Goal: Transaction & Acquisition: Purchase product/service

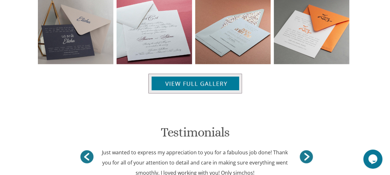
scroll to position [689, 0]
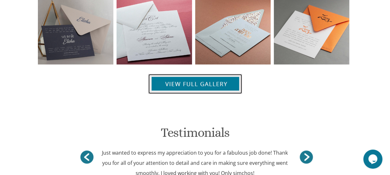
click at [221, 84] on img at bounding box center [195, 84] width 94 height 20
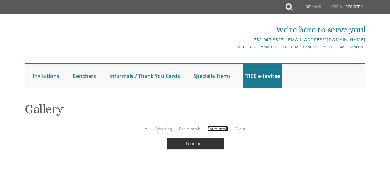
click at [217, 129] on link "Bat Mitzvah" at bounding box center [217, 128] width 21 height 5
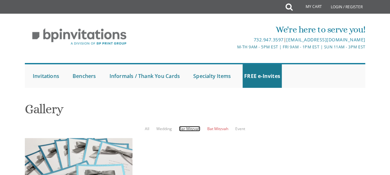
click at [184, 130] on link "Bar Mitzvah" at bounding box center [189, 128] width 21 height 5
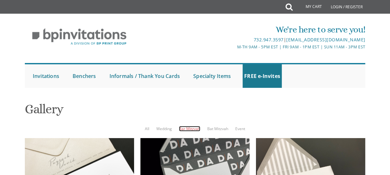
scroll to position [195, 0]
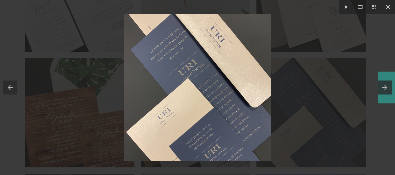
click at [384, 85] on button at bounding box center [385, 88] width 17 height 32
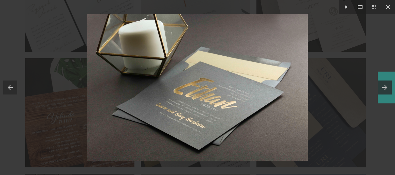
click at [384, 85] on button at bounding box center [385, 88] width 17 height 32
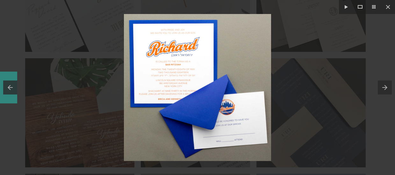
click at [11, 84] on button at bounding box center [8, 88] width 17 height 32
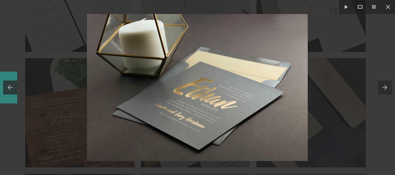
click at [11, 84] on button at bounding box center [8, 88] width 17 height 32
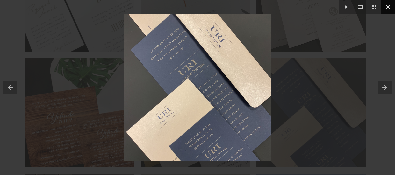
click at [389, 8] on button at bounding box center [388, 7] width 14 height 14
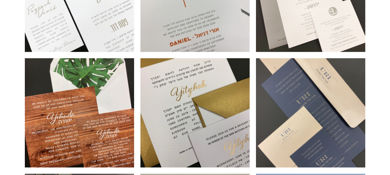
scroll to position [26, 0]
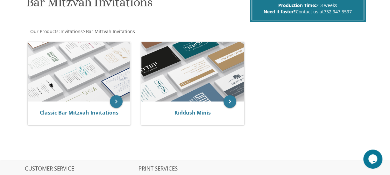
scroll to position [108, 0]
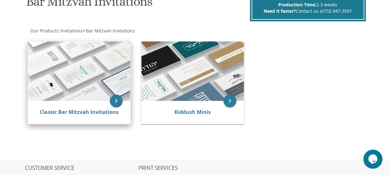
click at [67, 60] on img at bounding box center [79, 71] width 102 height 60
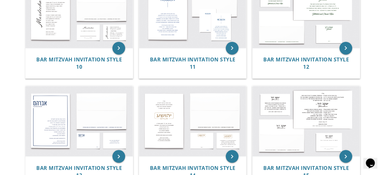
scroll to position [477, 0]
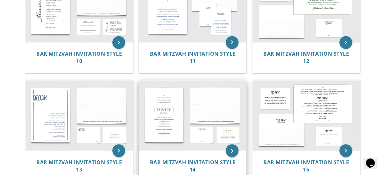
click at [167, 113] on img at bounding box center [192, 115] width 107 height 70
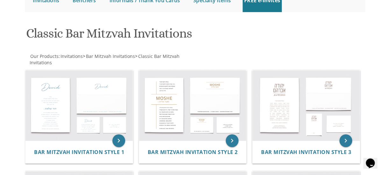
scroll to position [80, 0]
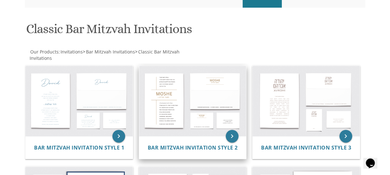
click at [176, 102] on img at bounding box center [192, 101] width 107 height 70
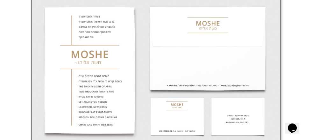
scroll to position [251, 0]
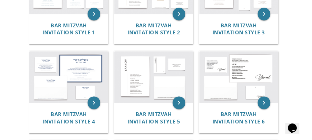
scroll to position [209, 0]
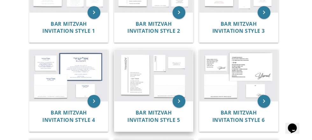
click at [137, 67] on img at bounding box center [153, 76] width 79 height 52
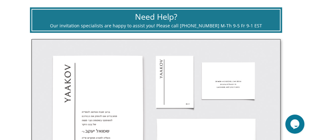
scroll to position [204, 0]
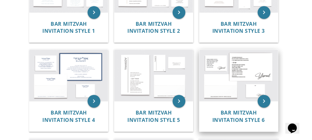
click at [247, 78] on img at bounding box center [238, 76] width 79 height 52
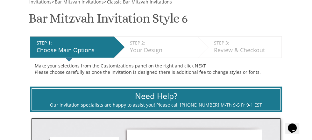
scroll to position [130, 0]
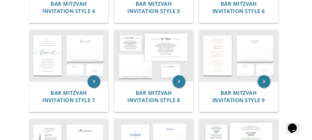
scroll to position [320, 0]
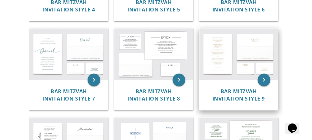
click at [210, 55] on img at bounding box center [238, 54] width 79 height 52
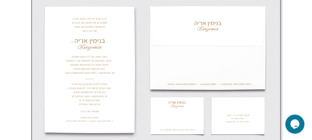
scroll to position [252, 0]
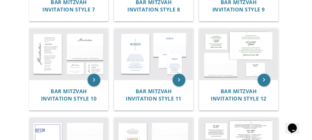
scroll to position [410, 0]
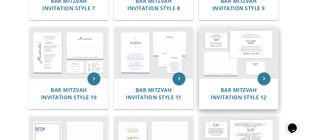
click at [249, 42] on img at bounding box center [238, 53] width 79 height 52
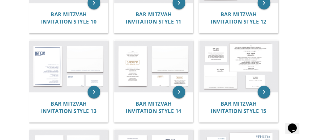
scroll to position [512, 0]
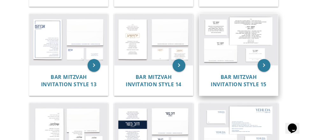
click at [248, 38] on img at bounding box center [238, 40] width 79 height 52
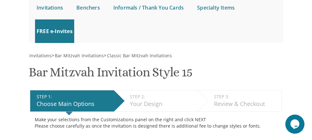
scroll to position [72, 0]
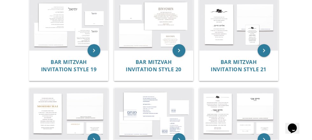
scroll to position [702, 0]
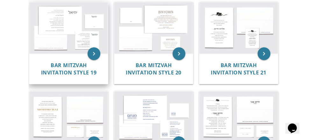
click at [54, 33] on img at bounding box center [68, 28] width 79 height 52
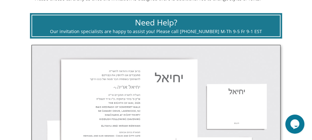
scroll to position [241, 0]
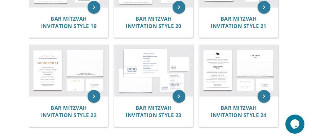
scroll to position [764, 0]
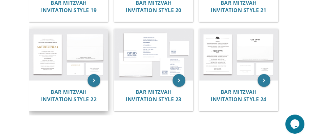
click at [49, 50] on img at bounding box center [68, 55] width 79 height 52
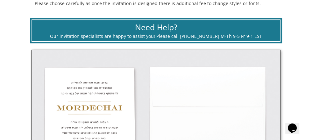
scroll to position [193, 0]
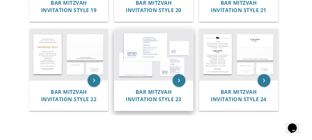
click at [155, 57] on img at bounding box center [153, 55] width 79 height 52
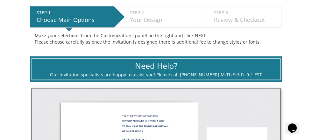
scroll to position [158, 0]
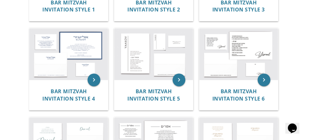
scroll to position [229, 0]
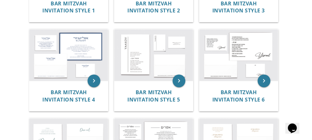
drag, startPoint x: 315, startPoint y: 40, endPoint x: 306, endPoint y: 8, distance: 34.1
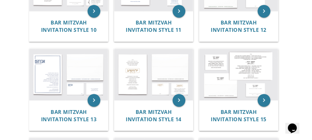
scroll to position [481, 0]
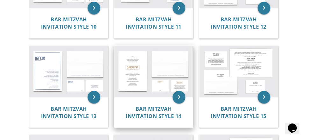
click at [138, 69] on img at bounding box center [153, 72] width 79 height 52
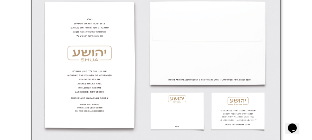
scroll to position [266, 0]
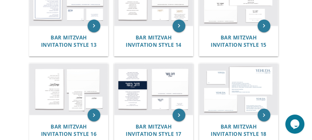
scroll to position [555, 0]
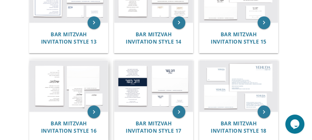
click at [53, 90] on img at bounding box center [68, 86] width 79 height 52
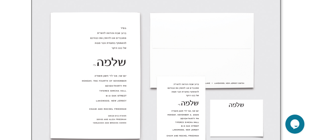
scroll to position [251, 0]
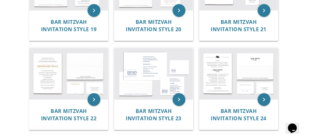
scroll to position [749, 0]
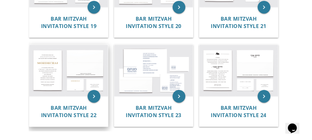
click at [51, 88] on img at bounding box center [68, 71] width 79 height 52
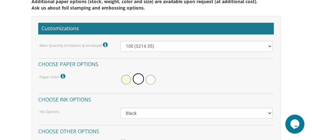
scroll to position [481, 0]
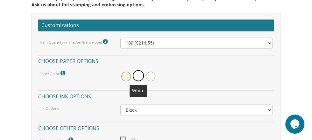
click at [135, 76] on span at bounding box center [138, 75] width 11 height 11
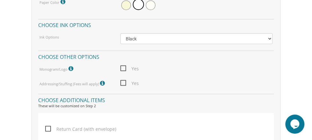
scroll to position [559, 0]
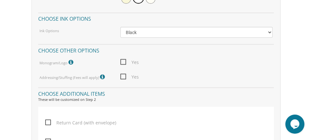
click at [124, 75] on span "Yes" at bounding box center [129, 77] width 18 height 8
click at [124, 75] on input "Yes" at bounding box center [122, 76] width 4 height 4
checkbox input "true"
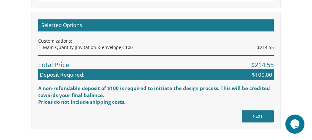
scroll to position [772, 0]
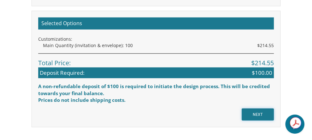
click at [265, 113] on input "NEXT" at bounding box center [258, 115] width 32 height 12
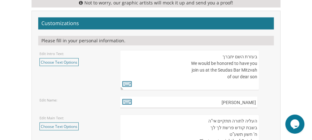
scroll to position [651, 0]
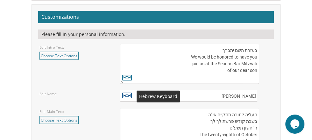
click at [126, 96] on icon at bounding box center [127, 95] width 10 height 9
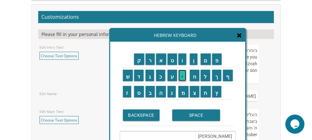
click at [183, 77] on input "י" at bounding box center [182, 75] width 8 height 11
type textarea "[PERSON_NAME]"
click at [242, 39] on span at bounding box center [239, 35] width 5 height 7
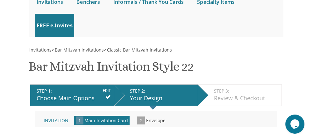
scroll to position [84, 0]
